Goal: Transaction & Acquisition: Obtain resource

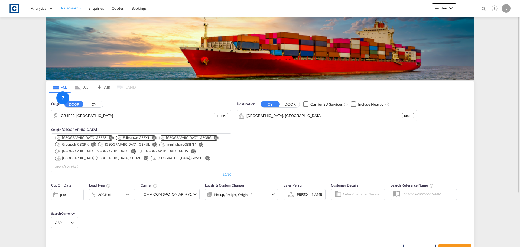
drag, startPoint x: 0, startPoint y: 0, endPoint x: 90, endPoint y: 124, distance: 153.1
click at [90, 101] on div "DOOR CY" at bounding box center [83, 104] width 39 height 7
click at [99, 114] on input "GB-IP20, South Norfolk" at bounding box center [144, 116] width 167 height 8
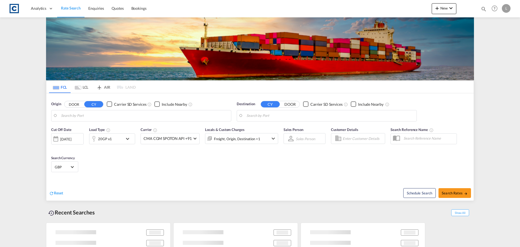
type input "GB-IP20, South Norfolk"
type input "Seoul, KRSEL"
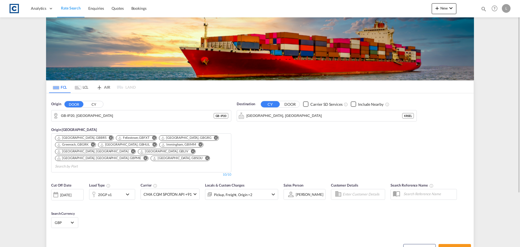
click at [96, 105] on button "CY" at bounding box center [93, 104] width 19 height 6
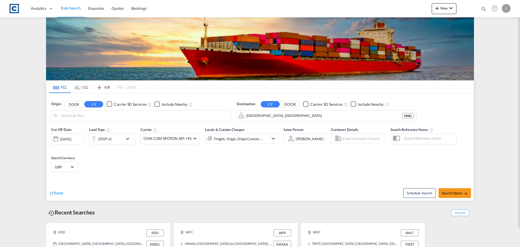
click at [83, 113] on body "Analytics Dashboard Rate Search Enquiries Quotes Bookings" at bounding box center [260, 123] width 520 height 247
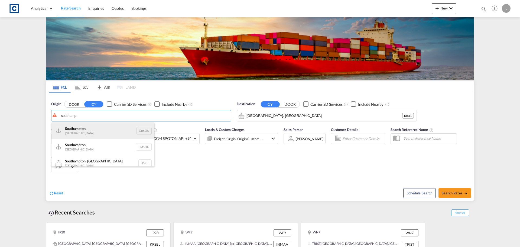
click at [103, 130] on div "Southamp ton United Kingdom GBSOU" at bounding box center [102, 130] width 103 height 16
type input "[GEOGRAPHIC_DATA], GBSOU"
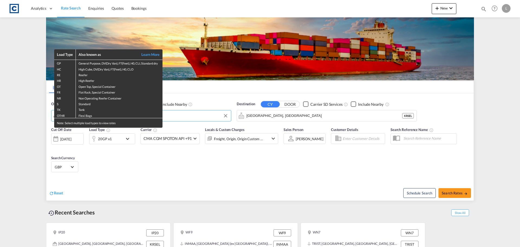
click at [284, 119] on div "Load Type Also known as Learn More GP General Purpose, DV(Dry Van), FT(Feet), H…" at bounding box center [260, 123] width 520 height 247
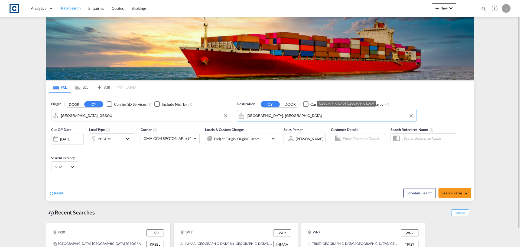
click at [285, 120] on md-autocomplete-wrap "Seoul, KRSEL" at bounding box center [329, 117] width 167 height 11
click at [277, 118] on input "Seoul, KRSEL" at bounding box center [329, 116] width 167 height 8
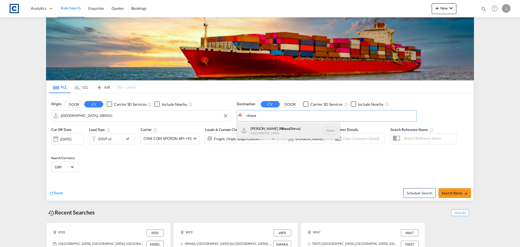
click at [275, 126] on div "Jawaharlal Nehru ( Nhava Sheva) India INNSA" at bounding box center [288, 130] width 103 height 16
type input "[PERSON_NAME] ([PERSON_NAME]), [GEOGRAPHIC_DATA]"
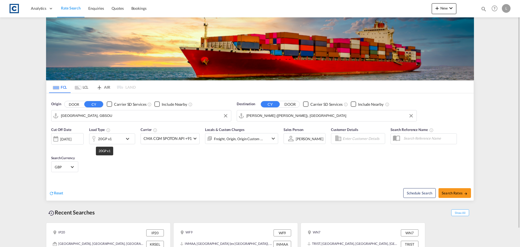
click at [103, 138] on div "20GP x1" at bounding box center [105, 139] width 14 height 8
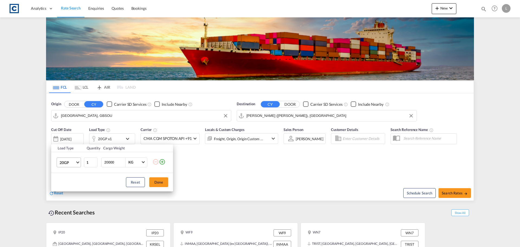
click at [73, 162] on span "20GP" at bounding box center [68, 162] width 16 height 5
click at [68, 189] on div "40HC" at bounding box center [65, 188] width 10 height 5
click at [161, 185] on button "Done" at bounding box center [158, 182] width 19 height 10
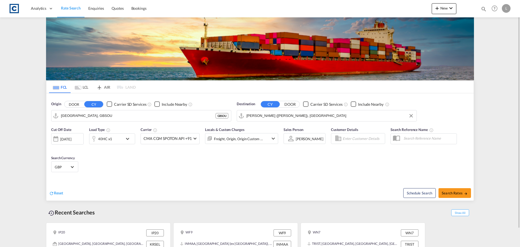
click at [244, 138] on div "Freight, Origin, Origin Custom +1" at bounding box center [238, 139] width 49 height 8
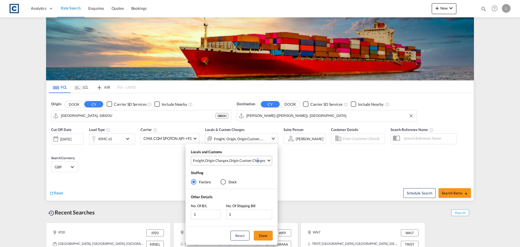
drag, startPoint x: 255, startPoint y: 157, endPoint x: 256, endPoint y: 162, distance: 4.4
click at [256, 158] on md-select-value "Freight , Origin Charges , Origin Custom Charges" at bounding box center [232, 160] width 79 height 9
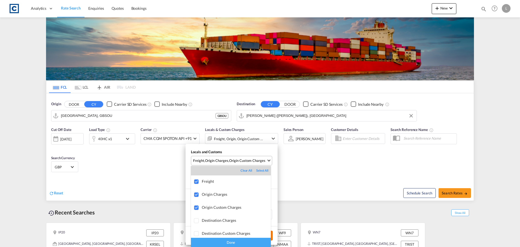
drag, startPoint x: 239, startPoint y: 240, endPoint x: 258, endPoint y: 235, distance: 20.1
click at [240, 240] on div "Done" at bounding box center [231, 242] width 80 height 9
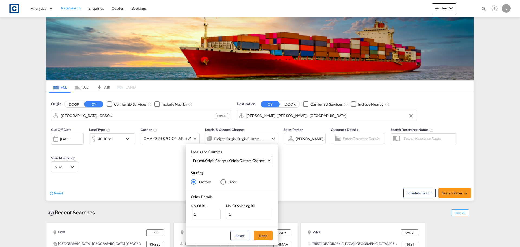
drag, startPoint x: 262, startPoint y: 230, endPoint x: 290, endPoint y: 234, distance: 27.7
click at [263, 230] on div "Reset Done" at bounding box center [232, 235] width 92 height 18
drag, startPoint x: 268, startPoint y: 234, endPoint x: 281, endPoint y: 235, distance: 12.5
click at [269, 235] on button "Done" at bounding box center [263, 236] width 19 height 10
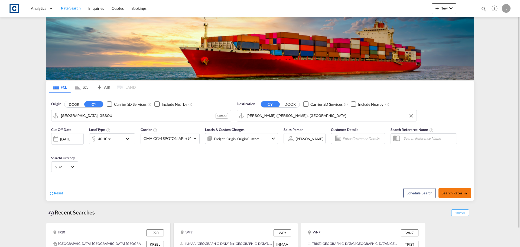
click at [460, 193] on span "Search Rates" at bounding box center [455, 193] width 26 height 4
type input "GBSOU to INNSA / [DATE]"
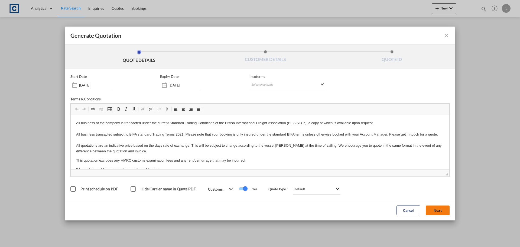
click at [439, 210] on button "Next" at bounding box center [438, 210] width 24 height 10
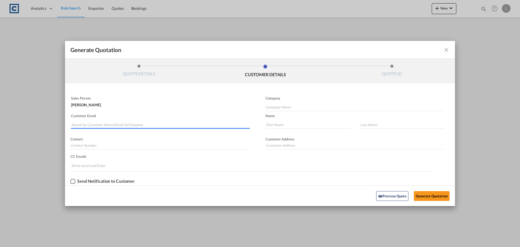
click at [134, 122] on input "Search by Customer Name/Email Id/Company" at bounding box center [160, 125] width 178 height 8
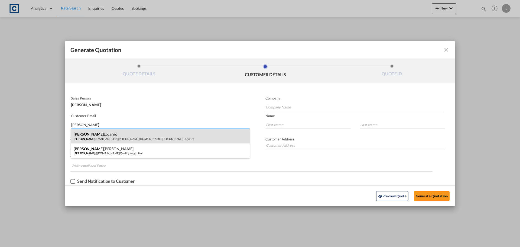
type input "[PERSON_NAME]"
click at [120, 136] on div "[PERSON_NAME] [PERSON_NAME] .[EMAIL_ADDRESS][PERSON_NAME][DOMAIN_NAME] | [PERSO…" at bounding box center [160, 136] width 179 height 15
type input "[PERSON_NAME] Logisitcs"
type input "[PERSON_NAME][EMAIL_ADDRESS][PERSON_NAME][DOMAIN_NAME]"
type input "[PERSON_NAME]"
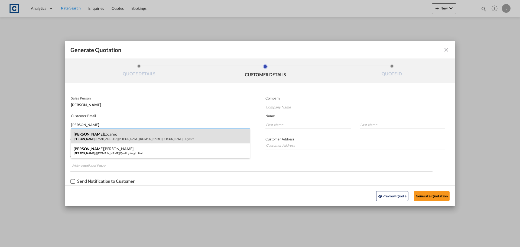
type input "Locarno"
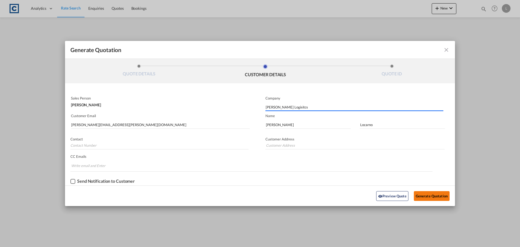
click at [425, 192] on button "Generate Quotation" at bounding box center [432, 196] width 36 height 10
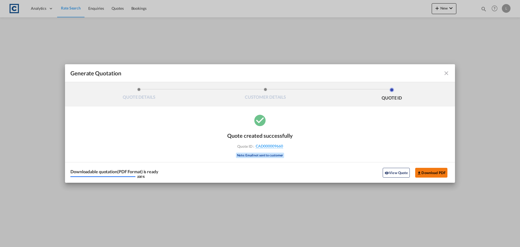
click at [439, 173] on button "Download PDF" at bounding box center [431, 173] width 32 height 10
click at [445, 72] on md-icon "icon-close fg-AAA8AD cursor m-0" at bounding box center [446, 73] width 7 height 7
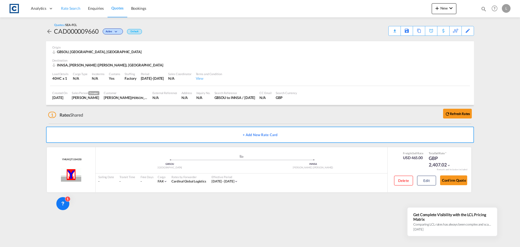
click at [67, 10] on span "Rate Search" at bounding box center [71, 8] width 20 height 5
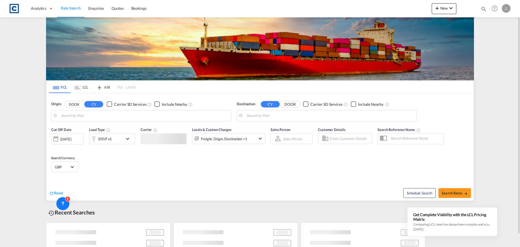
type input "[GEOGRAPHIC_DATA], GBSOU"
type input "[PERSON_NAME] ([PERSON_NAME]), [GEOGRAPHIC_DATA]"
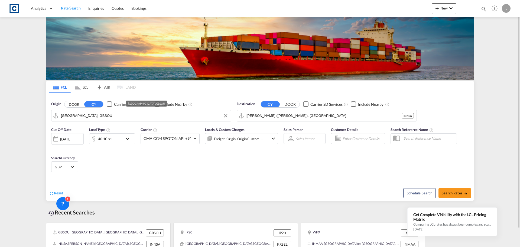
click at [82, 113] on input "[GEOGRAPHIC_DATA], GBSOU" at bounding box center [144, 116] width 167 height 8
click at [79, 105] on button "DOOR" at bounding box center [73, 104] width 19 height 6
click at [73, 113] on body "Analytics Dashboard Rate Search Enquiries Quotes Bookings" at bounding box center [260, 123] width 520 height 247
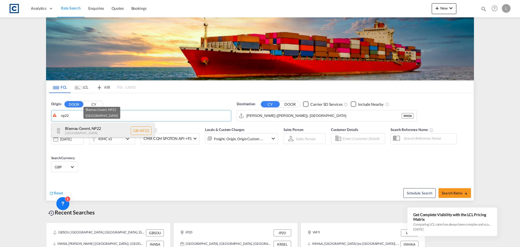
click at [77, 128] on div "Blaenau Gwent , NP22 United Kingdom GB-NP22" at bounding box center [102, 130] width 103 height 16
type input "GB-NP22, Blaenau Gwent"
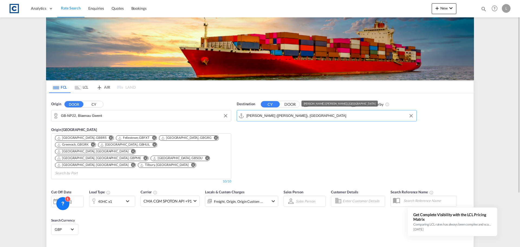
click at [260, 116] on input "[PERSON_NAME] ([PERSON_NAME]), [GEOGRAPHIC_DATA]" at bounding box center [329, 116] width 167 height 8
click at [319, 111] on md-input-container "Jawaharlal Nehru (Nhava Sheva), INNSA INNSA" at bounding box center [327, 115] width 180 height 11
drag, startPoint x: 300, startPoint y: 121, endPoint x: 178, endPoint y: 125, distance: 122.0
click at [178, 125] on div "Origin DOOR CY GB-NP22, Blaenau Gwent Origin CY Bristol, GBBRS Felixstowe, GBFX…" at bounding box center [259, 139] width 427 height 93
drag, startPoint x: 334, startPoint y: 116, endPoint x: 239, endPoint y: 118, distance: 94.6
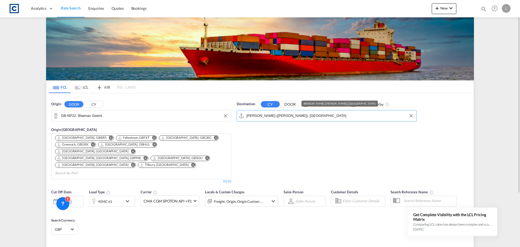
click at [242, 118] on md-input-container "[PERSON_NAME] ([PERSON_NAME]), [GEOGRAPHIC_DATA]" at bounding box center [327, 115] width 180 height 11
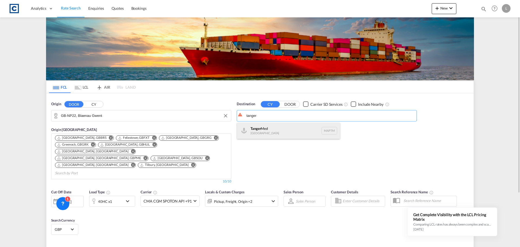
click at [285, 129] on div "Tanger Med Morocco MAPTM" at bounding box center [288, 130] width 103 height 16
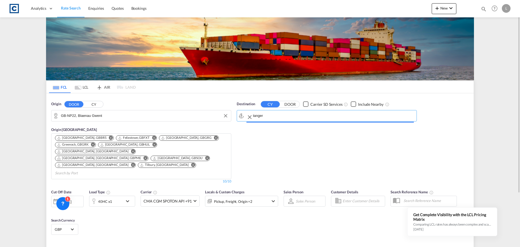
type input "Tanger Med, MAPTM"
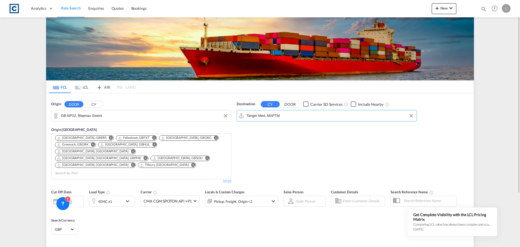
click at [114, 196] on div "40HC x1" at bounding box center [106, 201] width 34 height 11
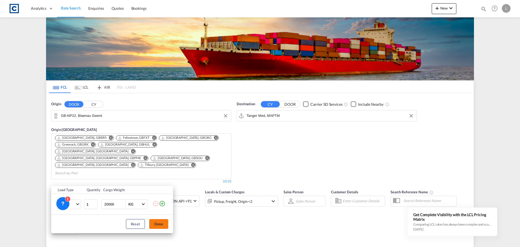
click at [160, 224] on button "Done" at bounding box center [158, 224] width 19 height 10
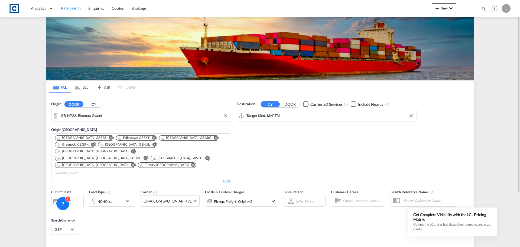
click at [72, 196] on div "[DATE]" at bounding box center [67, 201] width 33 height 11
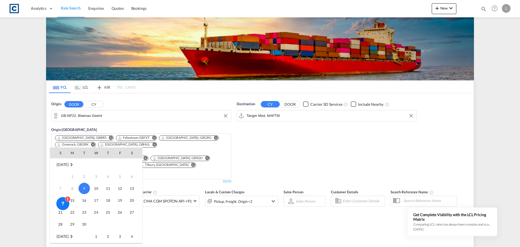
click at [80, 188] on span "9" at bounding box center [84, 188] width 11 height 11
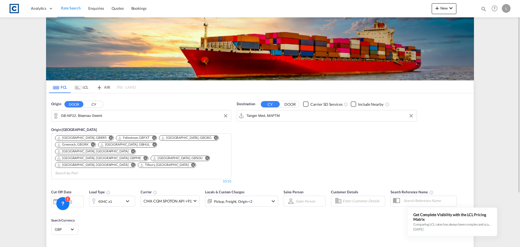
click at [75, 196] on div "[DATE]" at bounding box center [67, 201] width 33 height 11
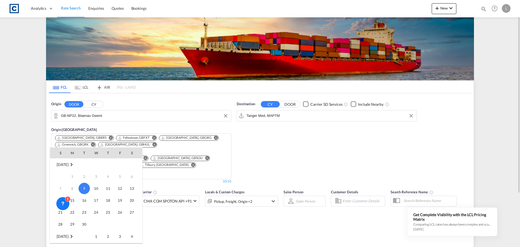
click at [74, 185] on td "8" at bounding box center [72, 188] width 12 height 12
click at [91, 200] on span "17" at bounding box center [96, 200] width 11 height 11
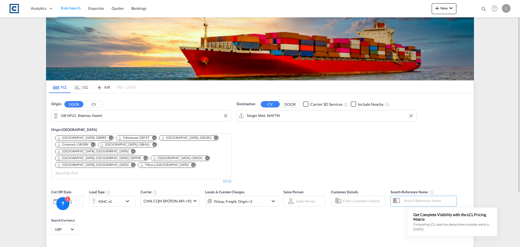
type input "NP22 to MAPTM / 17 Sep 2025"
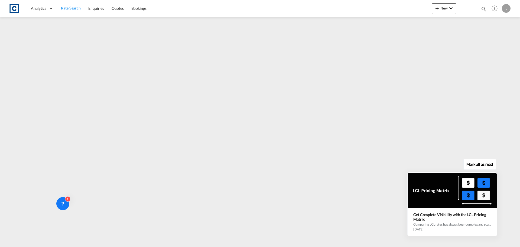
click at [406, 215] on div "Mark all as read Get Complete Visibility with the LCL Pricing Matrix Comparing …" at bounding box center [454, 198] width 98 height 75
click at [497, 173] on icon at bounding box center [497, 173] width 4 height 4
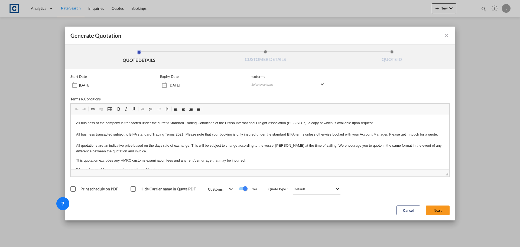
click at [437, 206] on button "Next" at bounding box center [438, 210] width 24 height 10
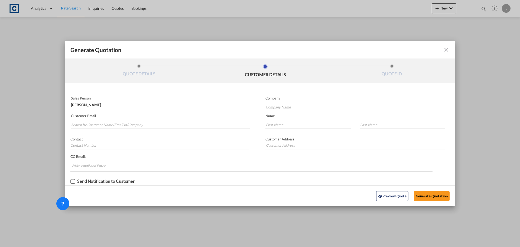
click at [102, 119] on md-autocomplete-wrap "Generate QuotationQUOTE ..." at bounding box center [160, 123] width 179 height 11
click at [102, 121] on input "Search by Customer Name/Email Id/Company" at bounding box center [160, 125] width 178 height 8
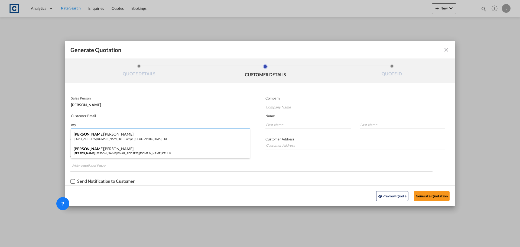
type input "m"
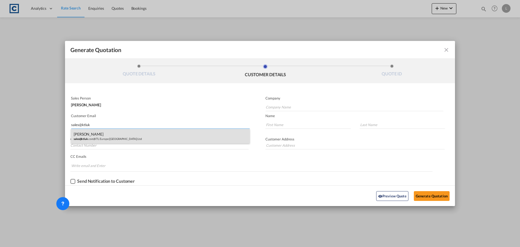
type input "sales@ktluk"
click at [112, 138] on div "Myles Daly sales@ktluk .com | KTL Europe (UK) Ltd" at bounding box center [160, 136] width 179 height 15
type input "KTL Europe (UK) Ltd"
type input "sales@ktluk.com"
type input "Myles"
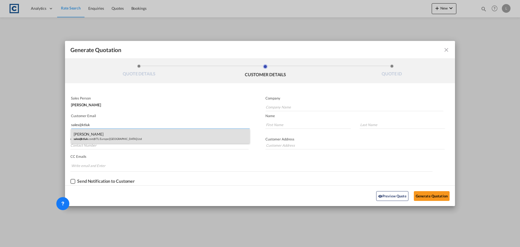
type input "Daly"
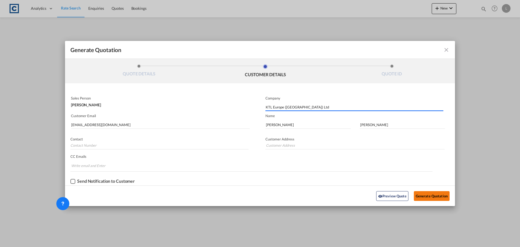
click at [424, 196] on button "Generate Quotation" at bounding box center [432, 196] width 36 height 10
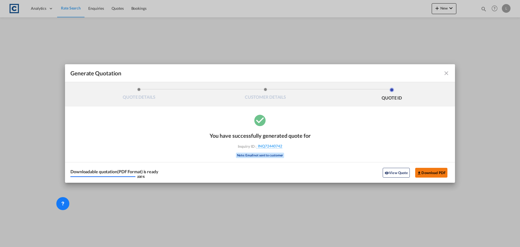
click at [440, 174] on button "Download PDF" at bounding box center [431, 173] width 32 height 10
click at [449, 73] on md-icon "icon-close fg-AAA8AD cursor m-0" at bounding box center [446, 73] width 7 height 7
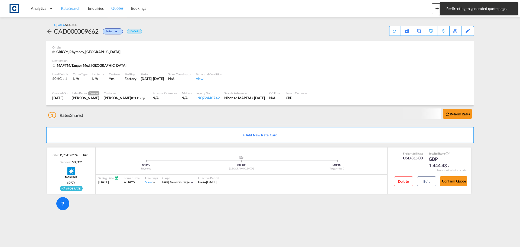
click at [66, 8] on span "Rate Search" at bounding box center [71, 8] width 20 height 5
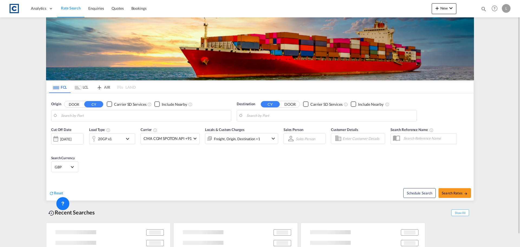
type input "GB-NP22, Blaenau Gwent"
type input "Tanger Med, MAPTM"
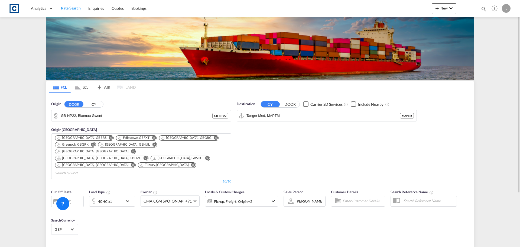
click at [85, 105] on button "CY" at bounding box center [93, 104] width 19 height 6
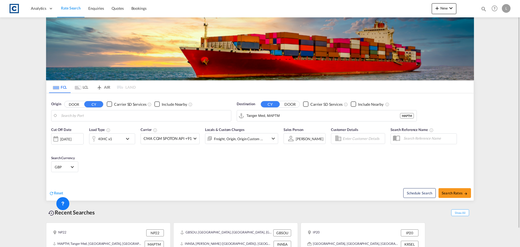
click at [93, 114] on body "Analytics Dashboard Rate Search Enquiries Quotes Bookings" at bounding box center [260, 123] width 520 height 247
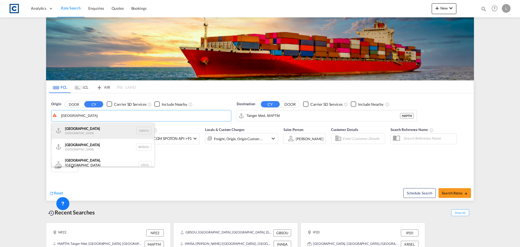
click at [99, 129] on div "Southampton United Kingdom GBSOU" at bounding box center [102, 130] width 103 height 16
type input "[GEOGRAPHIC_DATA], GBSOU"
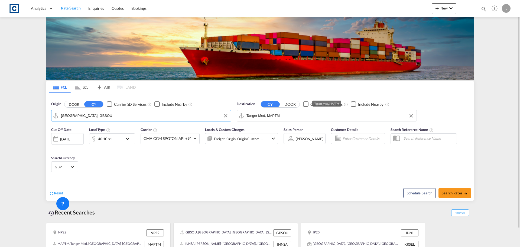
click at [278, 115] on input "Tanger Med, MAPTM" at bounding box center [329, 116] width 167 height 8
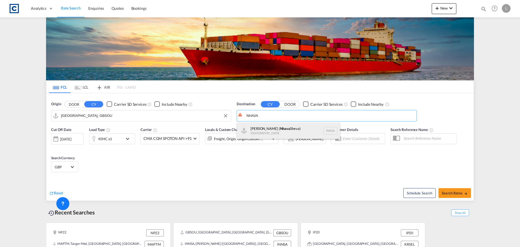
click at [279, 131] on div "Jawaharlal Nehru ( Nhava Sheva) India INNSA" at bounding box center [288, 130] width 103 height 16
type input "[PERSON_NAME] ([PERSON_NAME]), [GEOGRAPHIC_DATA]"
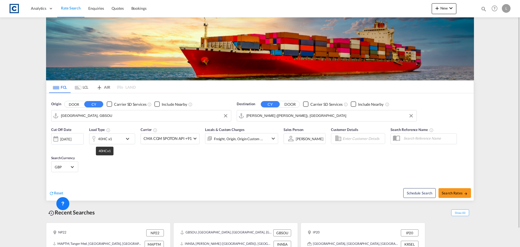
click at [106, 139] on div "40HC x1" at bounding box center [105, 139] width 14 height 8
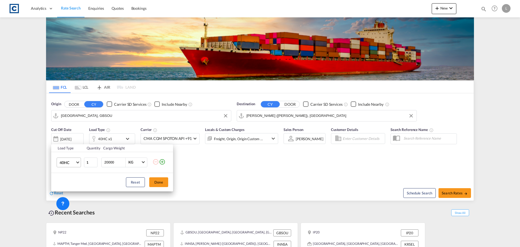
click at [75, 160] on md-select-value "40HC" at bounding box center [70, 162] width 22 height 9
drag, startPoint x: 69, startPoint y: 137, endPoint x: 94, endPoint y: 151, distance: 29.1
click at [69, 136] on div "20GP" at bounding box center [64, 136] width 9 height 5
click at [154, 180] on button "Done" at bounding box center [158, 182] width 19 height 10
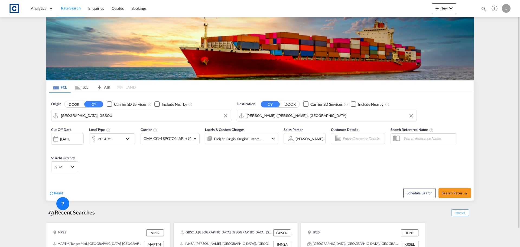
click at [268, 141] on div "Freight, Origin, Origin Custom +1" at bounding box center [241, 138] width 73 height 11
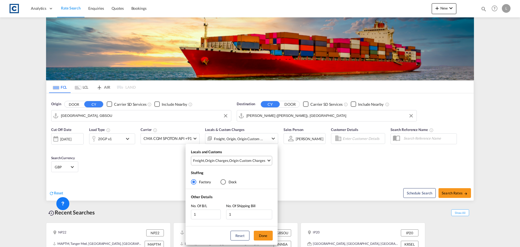
click at [247, 162] on div "Origin Custom Charges" at bounding box center [247, 160] width 36 height 5
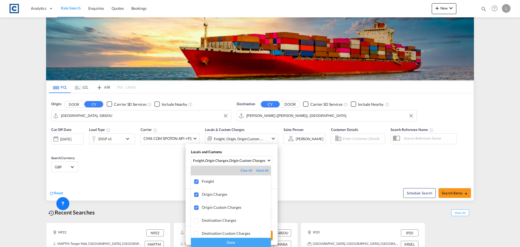
click at [236, 239] on div "Done" at bounding box center [231, 242] width 80 height 9
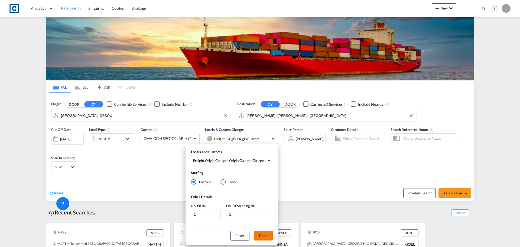
click at [264, 236] on button "Done" at bounding box center [263, 236] width 19 height 10
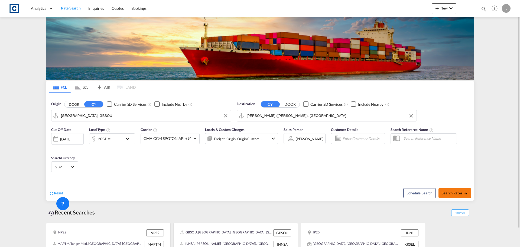
click at [461, 196] on button "Search Rates" at bounding box center [455, 193] width 33 height 10
type input "GBSOU to INNSA / [DATE]"
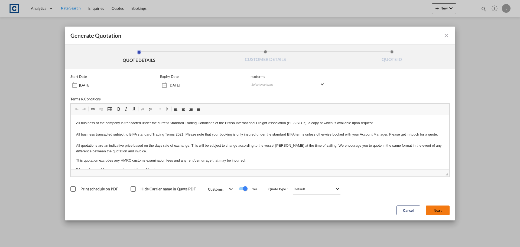
click at [439, 207] on button "Next" at bounding box center [438, 210] width 24 height 10
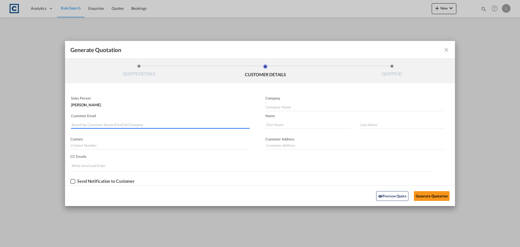
click at [152, 124] on input "Search by Customer Name/Email Id/Company" at bounding box center [160, 125] width 178 height 8
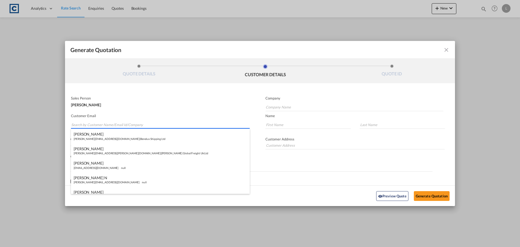
click at [105, 125] on input "Search by Customer Name/Email Id/Company" at bounding box center [160, 125] width 178 height 8
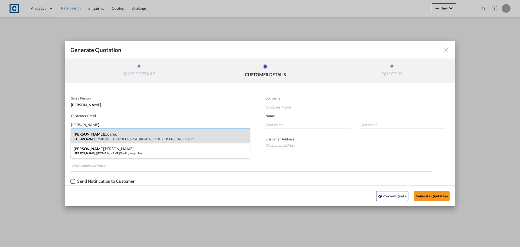
type input "[PERSON_NAME]"
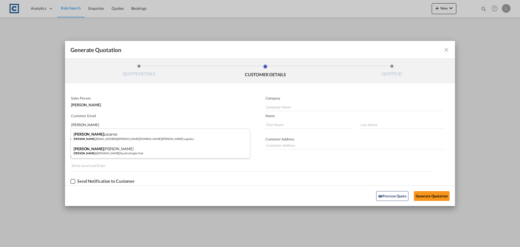
drag, startPoint x: 104, startPoint y: 136, endPoint x: 254, endPoint y: 145, distance: 150.6
click at [104, 136] on div "[PERSON_NAME] [PERSON_NAME] .[EMAIL_ADDRESS][PERSON_NAME][DOMAIN_NAME] | [PERSO…" at bounding box center [160, 136] width 179 height 15
type input "[PERSON_NAME] Logisitcs"
type input "[PERSON_NAME][EMAIL_ADDRESS][PERSON_NAME][DOMAIN_NAME]"
type input "[PERSON_NAME]"
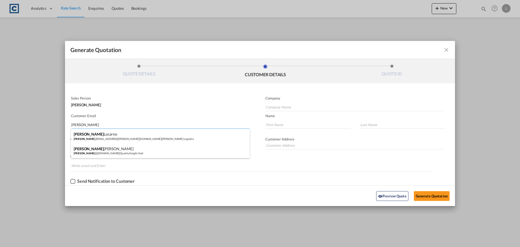
type input "Locarno"
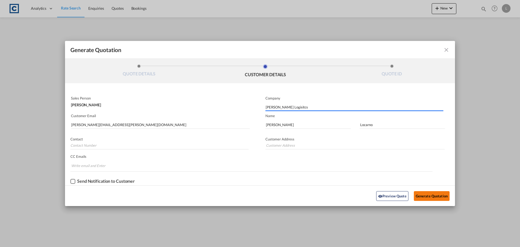
click at [434, 197] on button "Generate Quotation" at bounding box center [432, 196] width 36 height 10
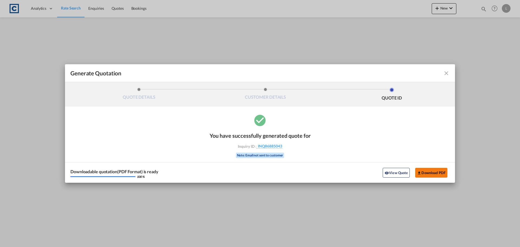
click at [433, 169] on button "Download PDF" at bounding box center [431, 173] width 32 height 10
click at [446, 74] on md-icon "icon-close fg-AAA8AD cursor m-0" at bounding box center [446, 73] width 7 height 7
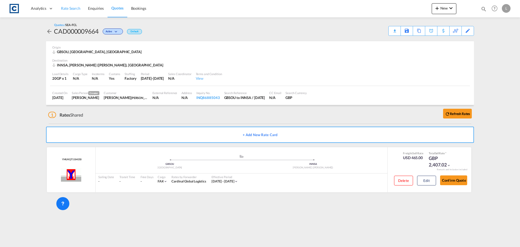
drag, startPoint x: 69, startPoint y: 11, endPoint x: 60, endPoint y: 0, distance: 14.0
click at [69, 11] on span "Rate Search" at bounding box center [71, 8] width 20 height 5
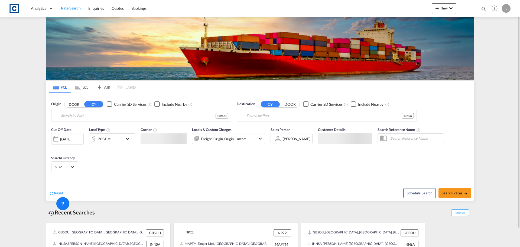
type input "[GEOGRAPHIC_DATA], GBSOU"
type input "[PERSON_NAME] ([PERSON_NAME]), [GEOGRAPHIC_DATA]"
